Goal: Information Seeking & Learning: Find specific page/section

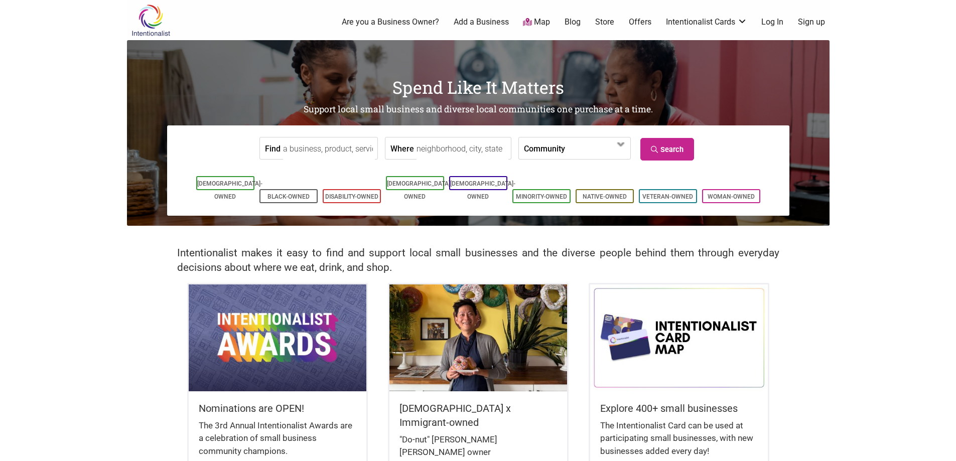
click at [329, 144] on input "Find" at bounding box center [329, 149] width 92 height 23
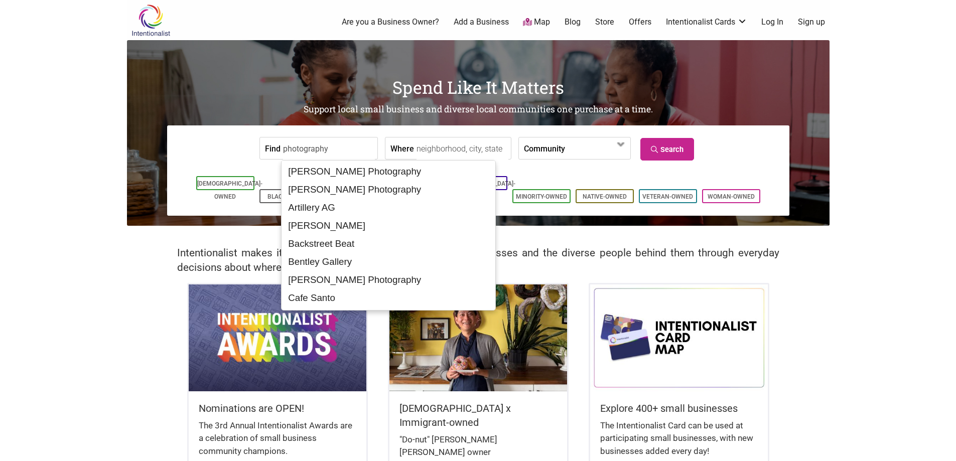
type input "photography"
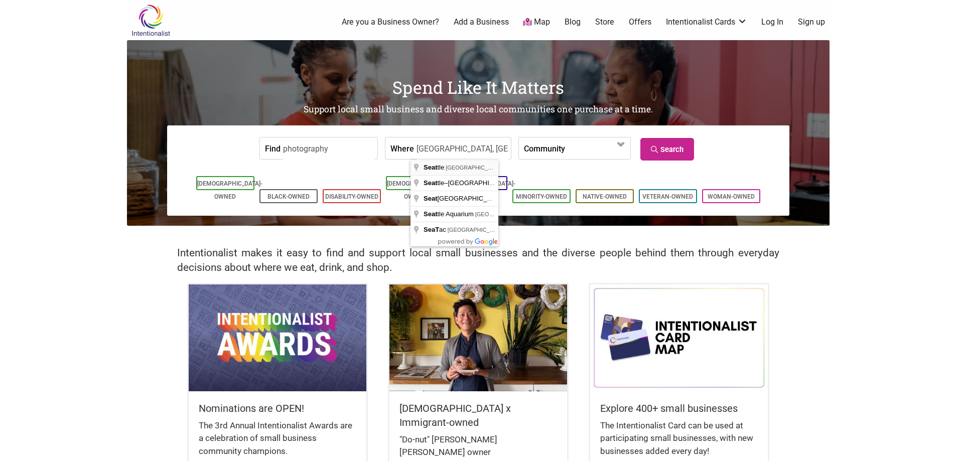
type input "Seattle, WA, USA"
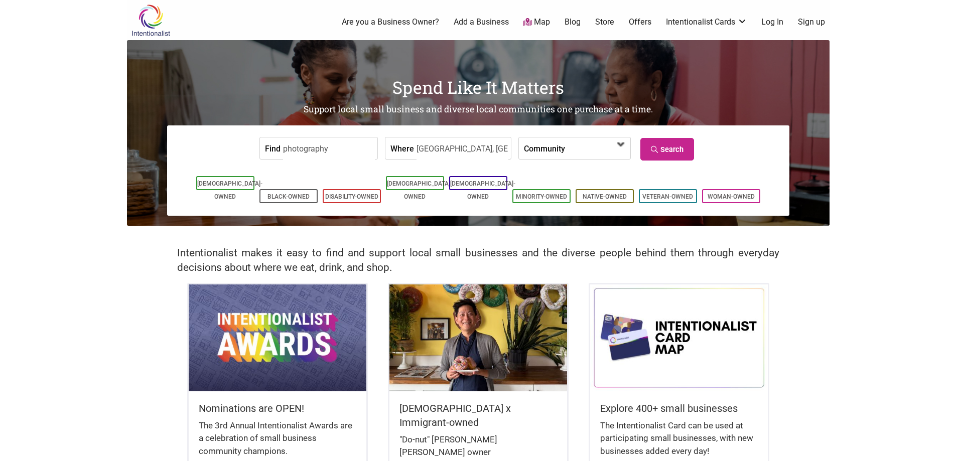
click at [565, 156] on span at bounding box center [597, 149] width 64 height 22
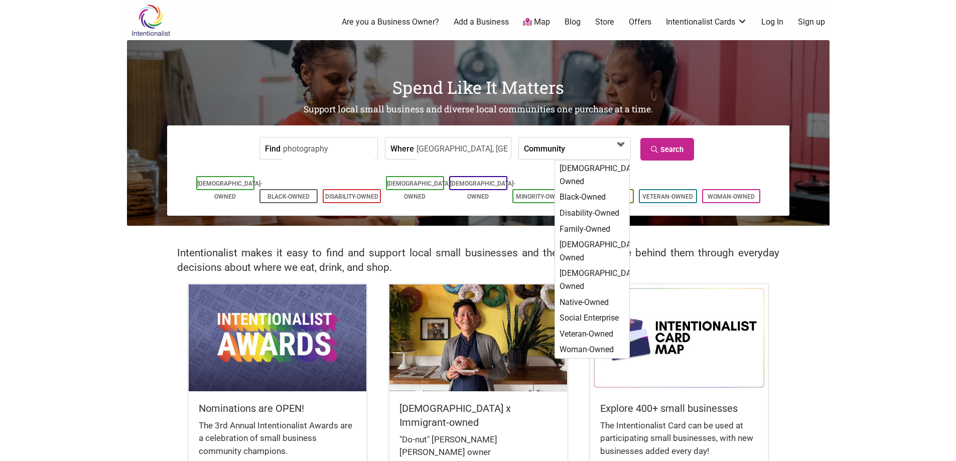
click at [572, 150] on span at bounding box center [593, 149] width 43 height 17
click at [682, 137] on form "Find photography Where Seattle, WA, USA Community Asian-Owned Black-Owned Disab…" at bounding box center [478, 148] width 607 height 31
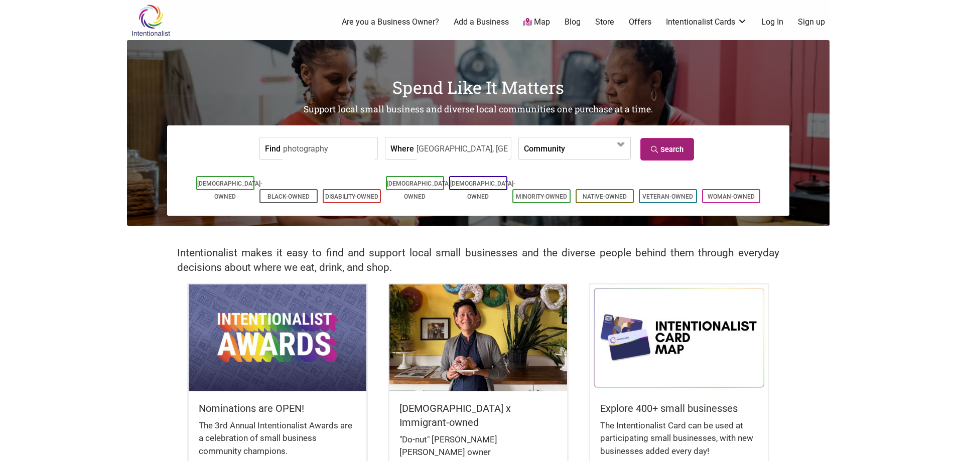
click at [675, 142] on link "Search" at bounding box center [667, 149] width 54 height 23
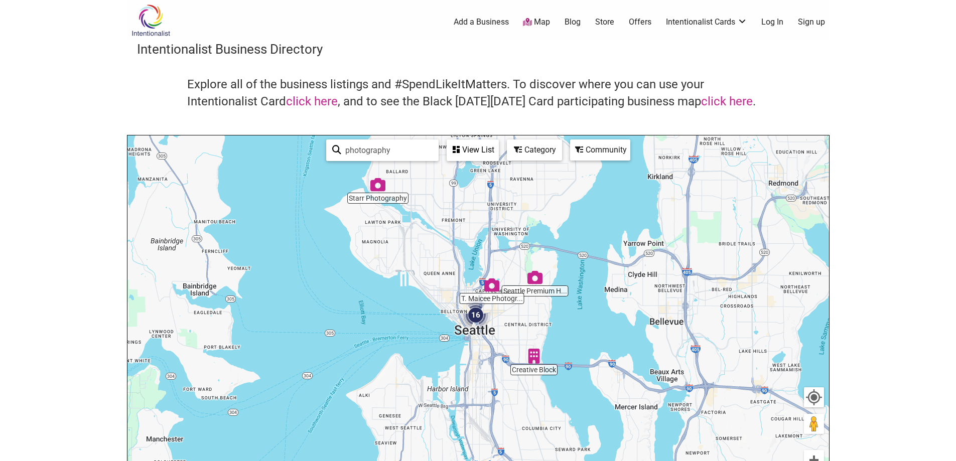
click at [498, 147] on div "Category" at bounding box center [473, 150] width 50 height 19
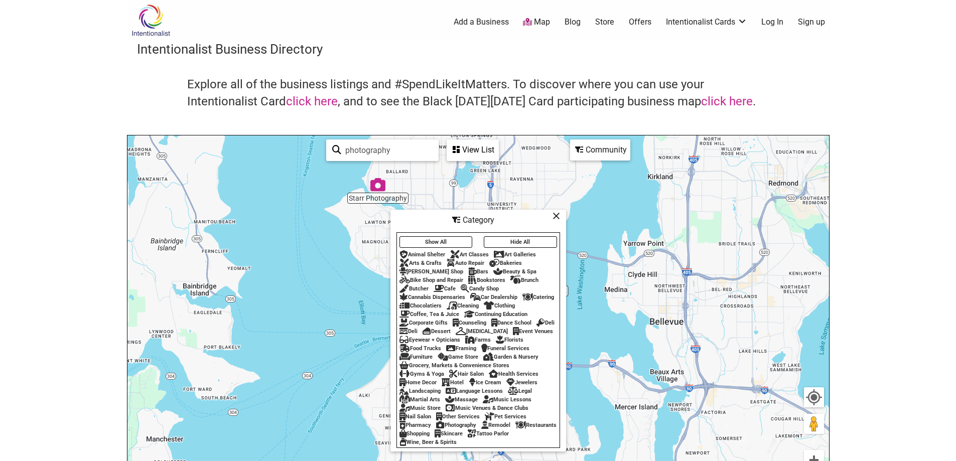
click at [498, 156] on div "Community" at bounding box center [473, 150] width 50 height 19
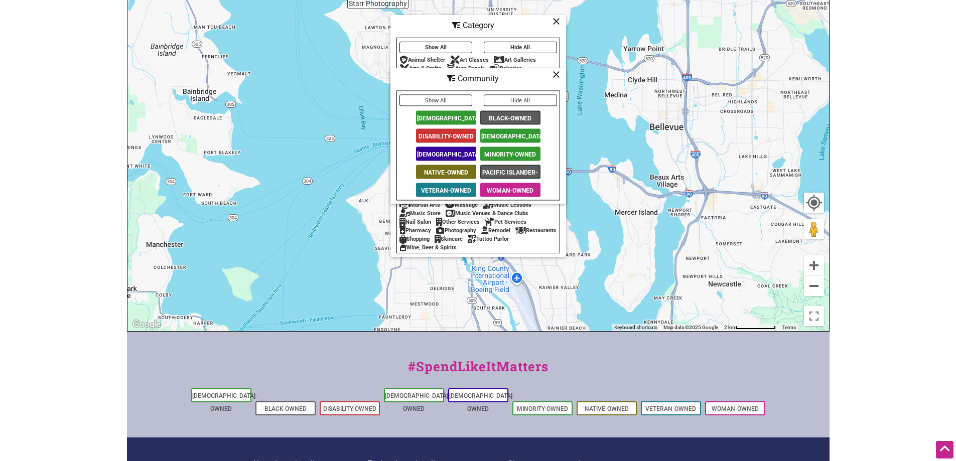
scroll to position [201, 0]
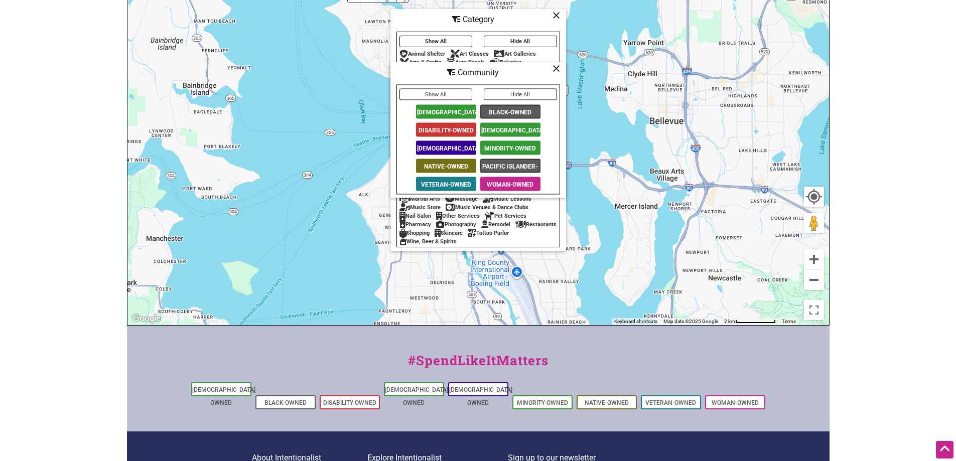
click at [452, 145] on span "[DEMOGRAPHIC_DATA]-Owned" at bounding box center [446, 148] width 60 height 14
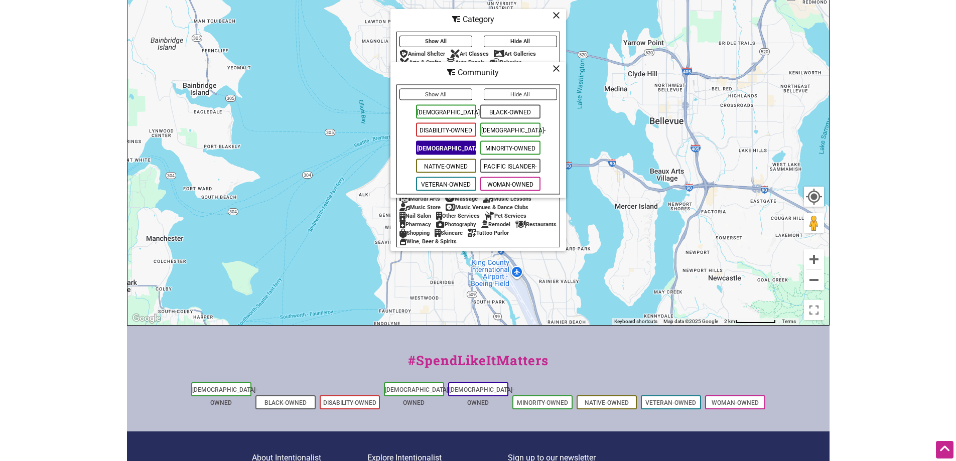
click at [555, 68] on icon at bounding box center [557, 68] width 8 height 1
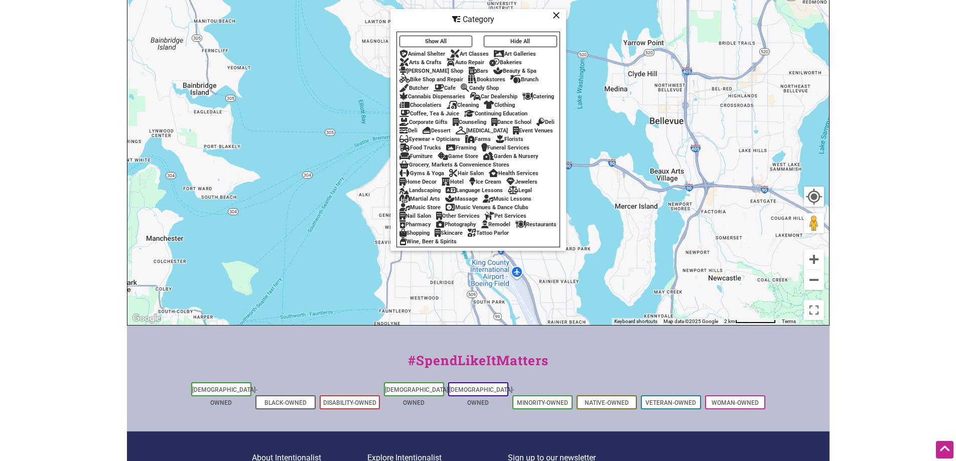
click at [556, 15] on icon at bounding box center [557, 15] width 8 height 1
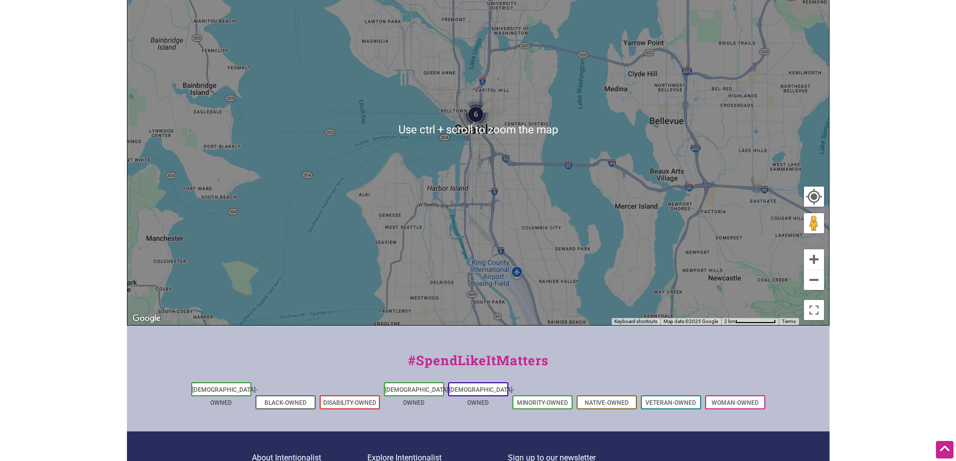
scroll to position [0, 0]
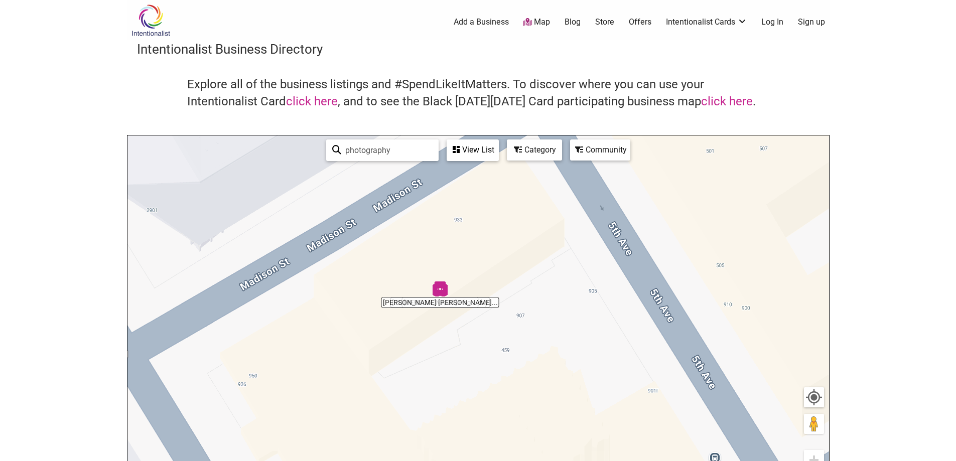
click at [440, 286] on img "Katelyn Kristine Photography" at bounding box center [440, 289] width 15 height 15
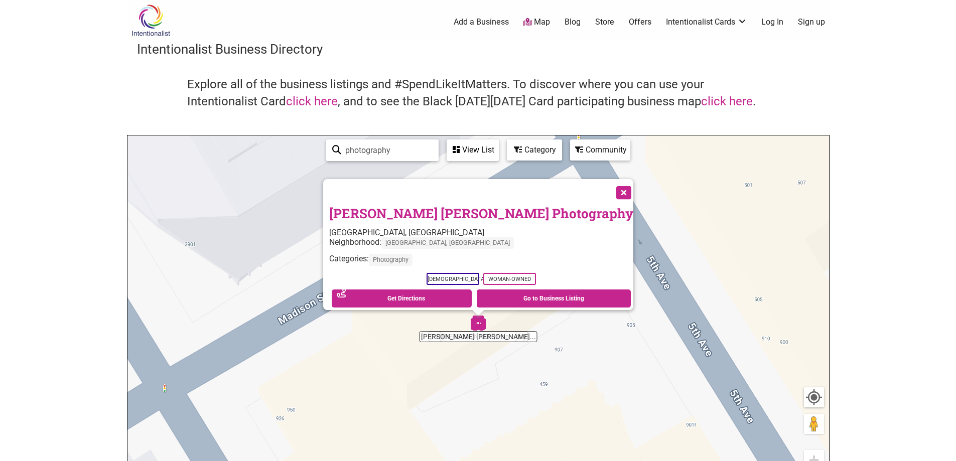
click at [482, 150] on div "View List" at bounding box center [473, 150] width 50 height 19
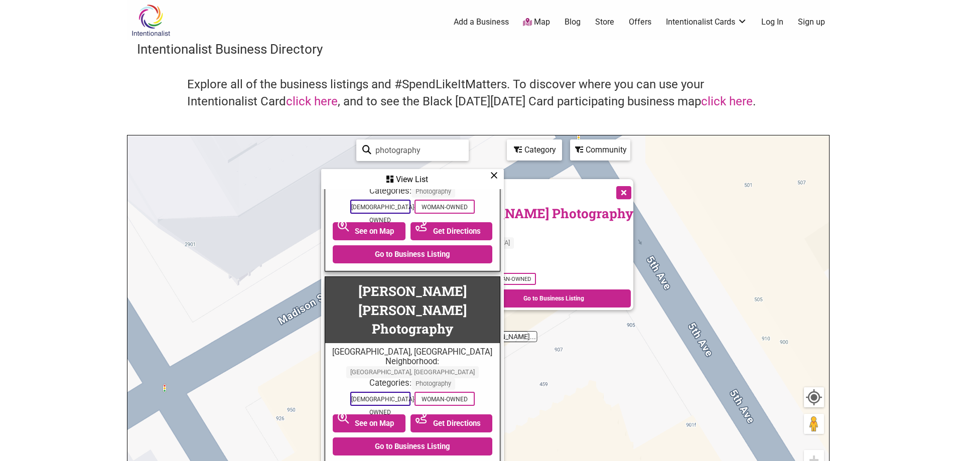
scroll to position [401, 0]
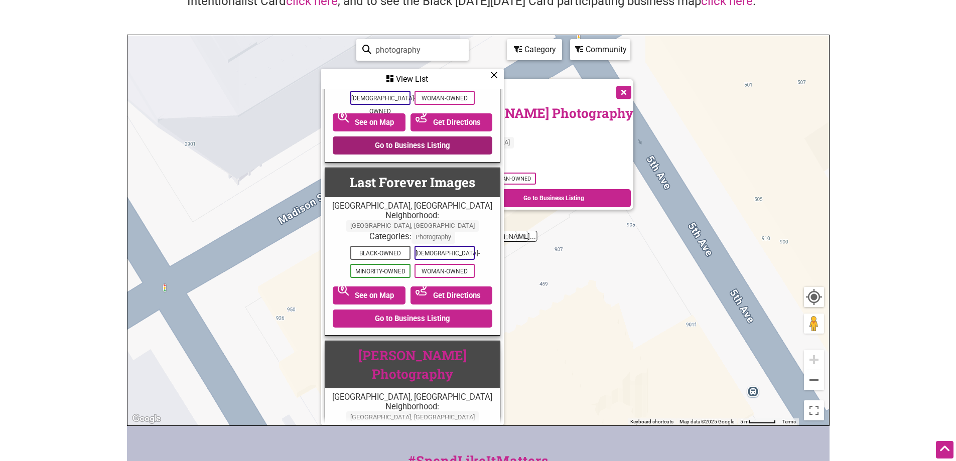
scroll to position [658, 0]
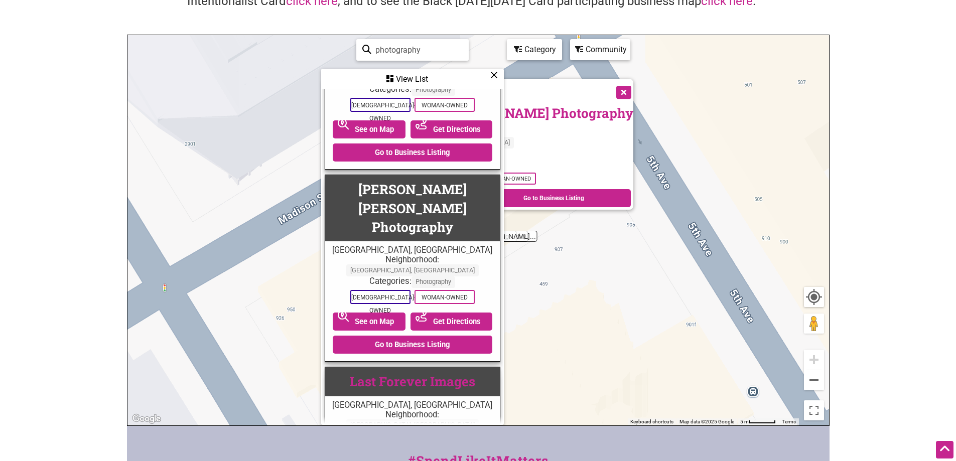
scroll to position [558, 0]
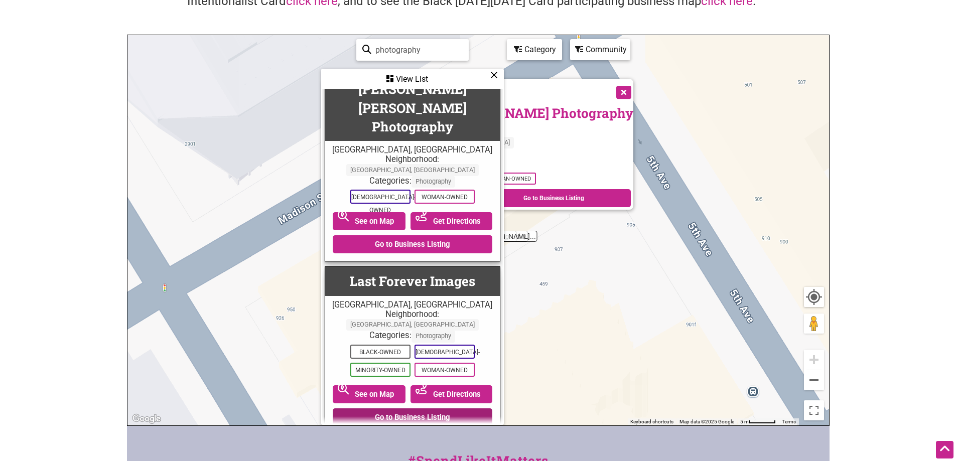
click at [434, 409] on link "Go to Business Listing" at bounding box center [413, 418] width 160 height 18
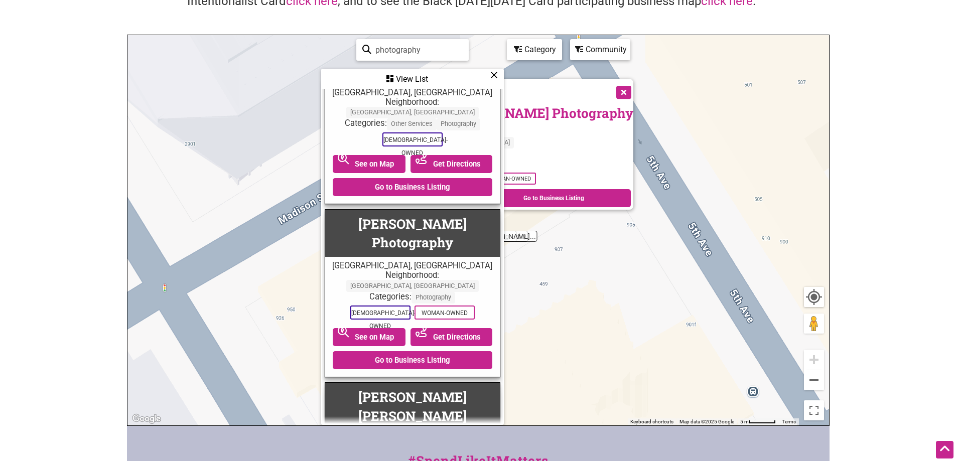
scroll to position [357, 0]
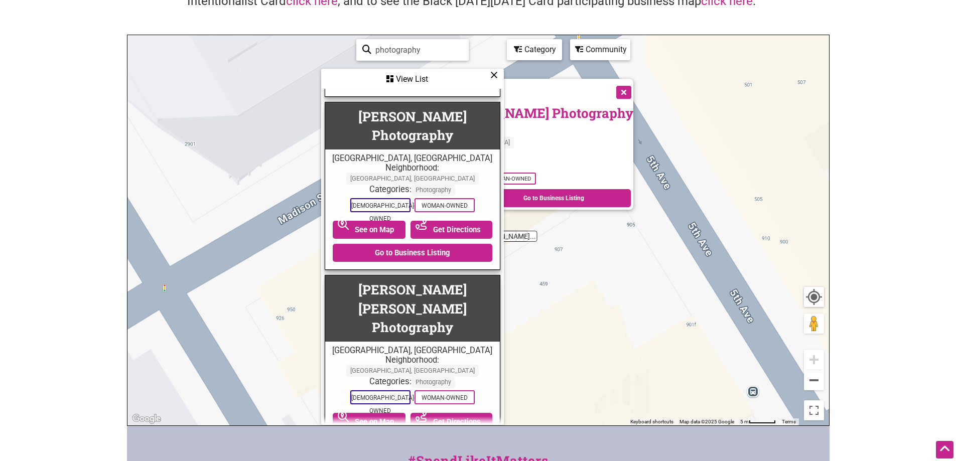
click at [426, 436] on link "Go to Business Listing" at bounding box center [413, 445] width 160 height 18
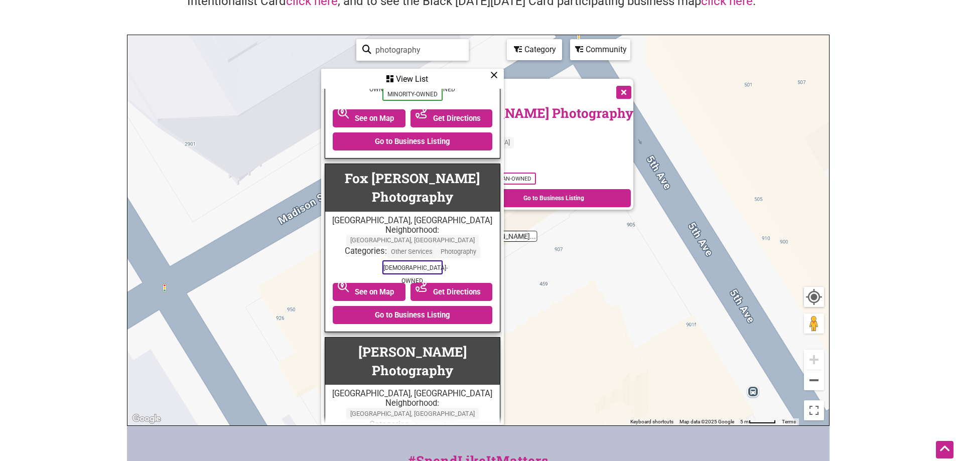
scroll to position [106, 0]
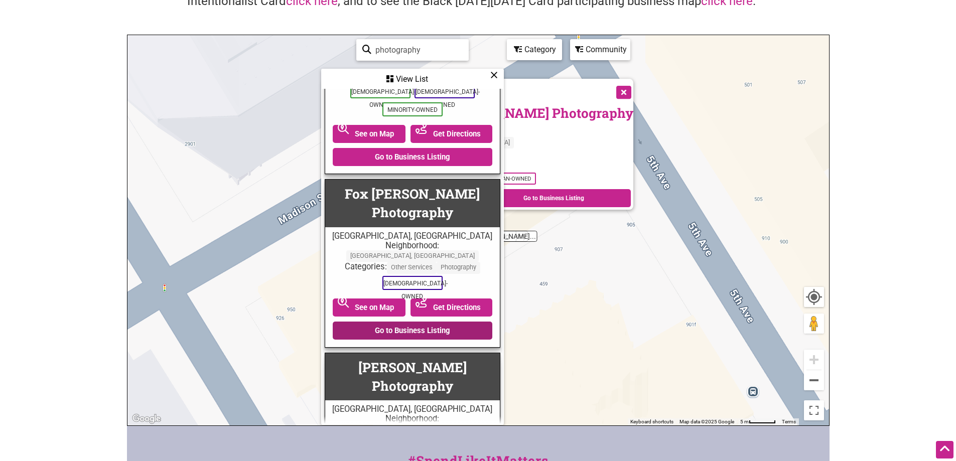
click at [428, 322] on link "Go to Business Listing" at bounding box center [413, 331] width 160 height 18
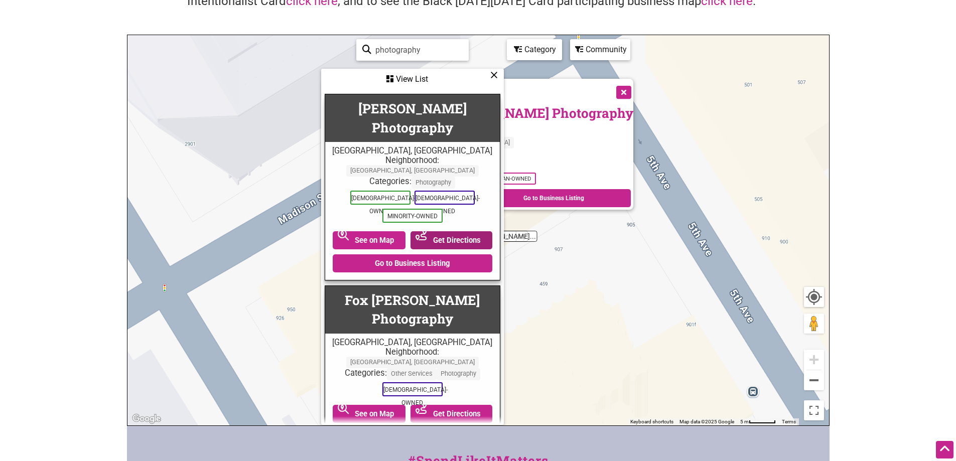
scroll to position [50, 0]
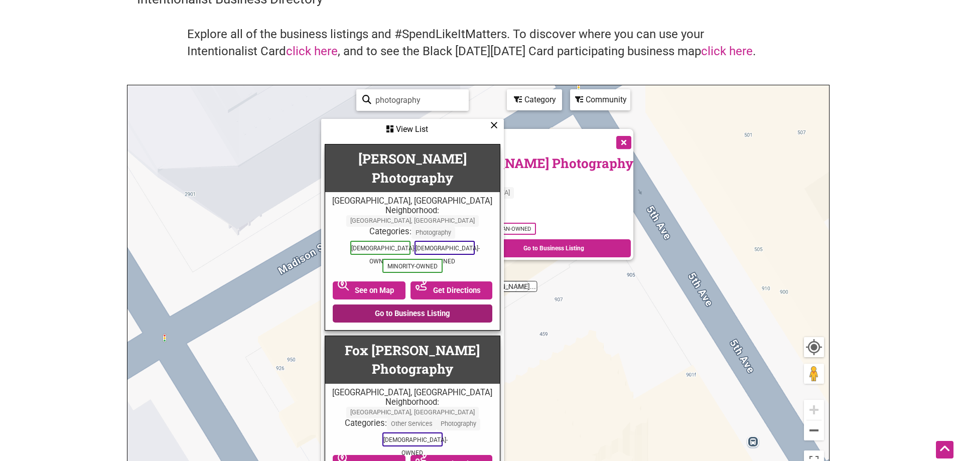
click at [403, 305] on link "Go to Business Listing" at bounding box center [413, 314] width 160 height 18
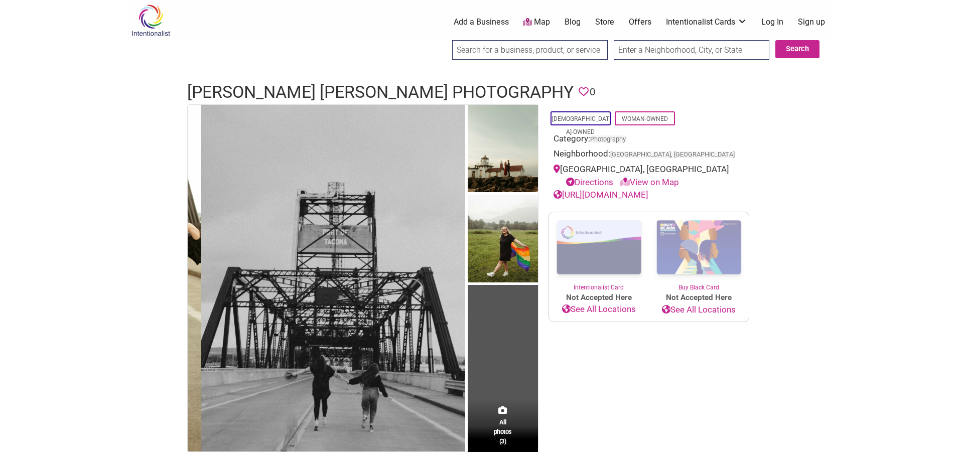
click at [648, 196] on link "[URL][DOMAIN_NAME]" at bounding box center [601, 195] width 95 height 10
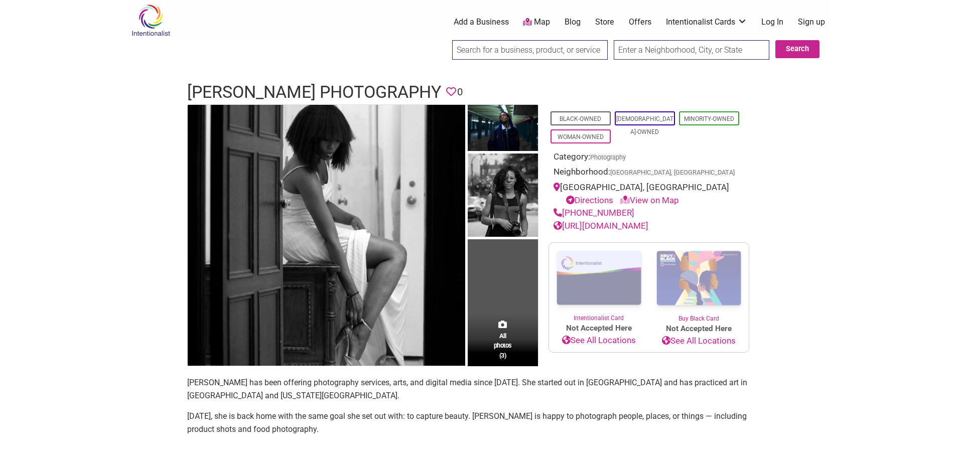
click at [611, 226] on link "https://www.nadiamoseley.com/" at bounding box center [601, 226] width 95 height 10
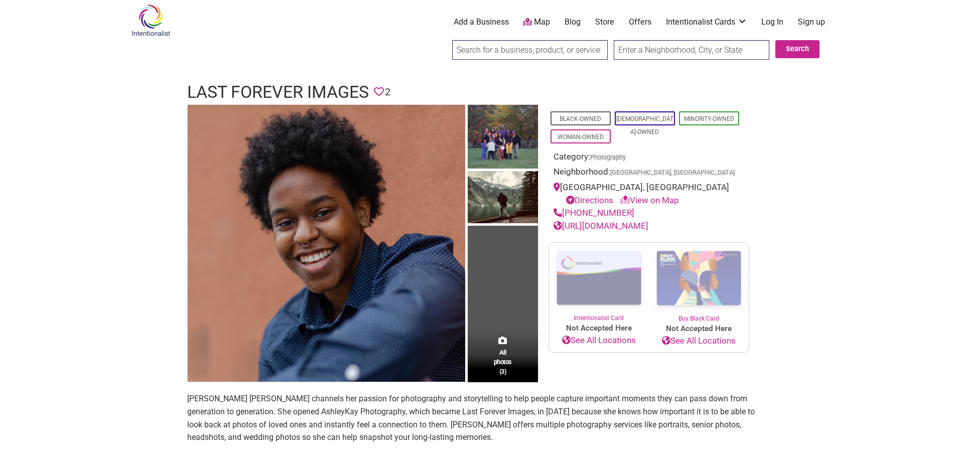
click at [623, 226] on link "[URL][DOMAIN_NAME]" at bounding box center [601, 226] width 95 height 10
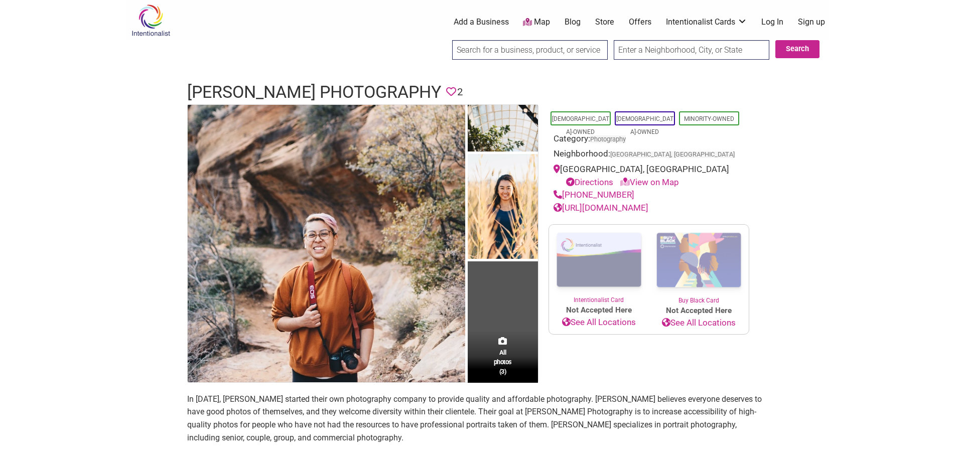
click at [627, 207] on link "[URL][DOMAIN_NAME]" at bounding box center [601, 208] width 95 height 10
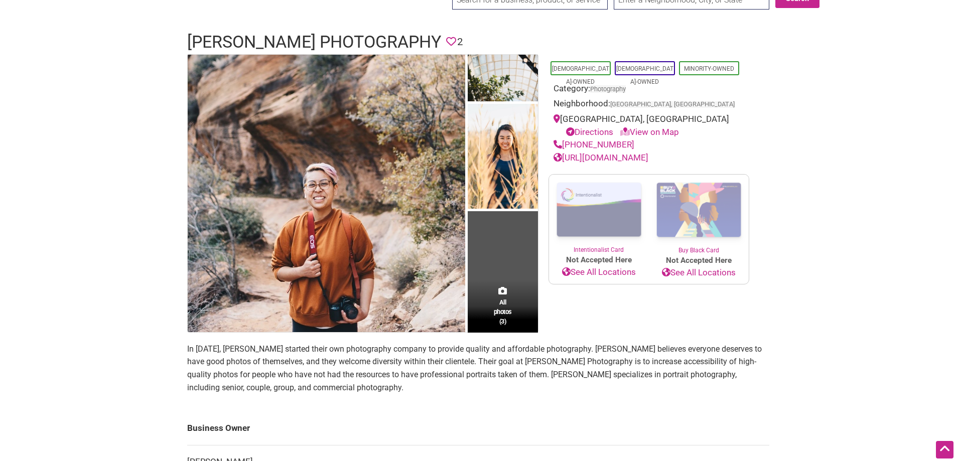
click at [644, 155] on link "[URL][DOMAIN_NAME]" at bounding box center [601, 158] width 95 height 10
